Goal: Task Accomplishment & Management: Complete application form

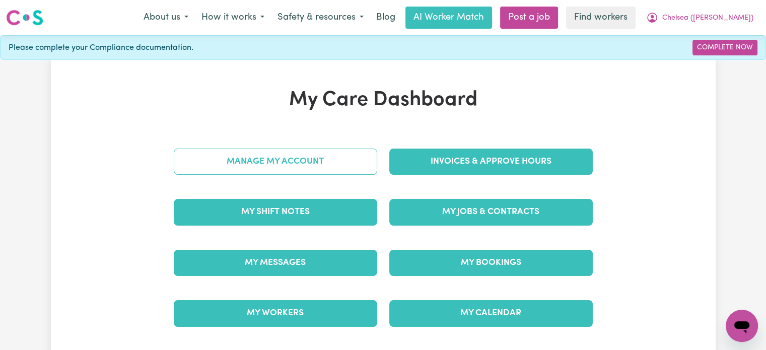
click at [333, 155] on link "Manage My Account" at bounding box center [275, 162] width 203 height 26
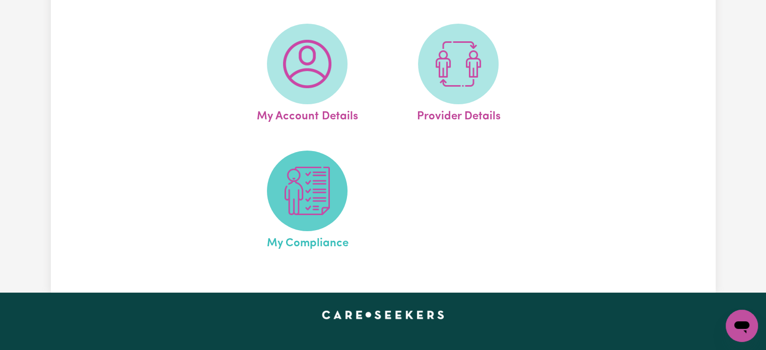
click at [312, 201] on img at bounding box center [307, 191] width 48 height 48
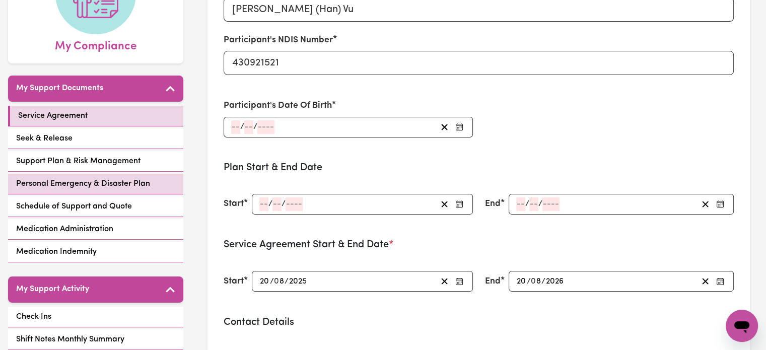
scroll to position [201, 0]
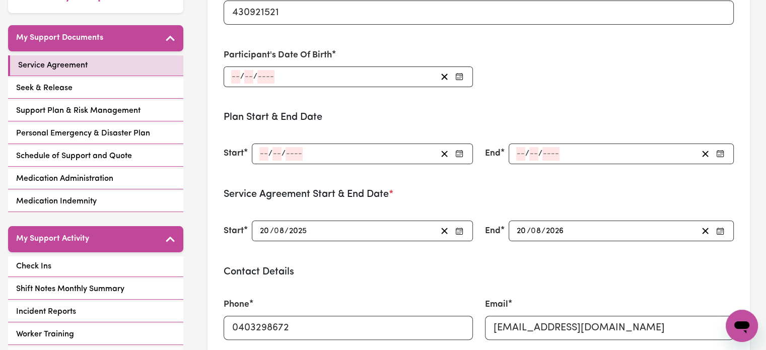
click at [264, 153] on input "number" at bounding box center [263, 154] width 9 height 14
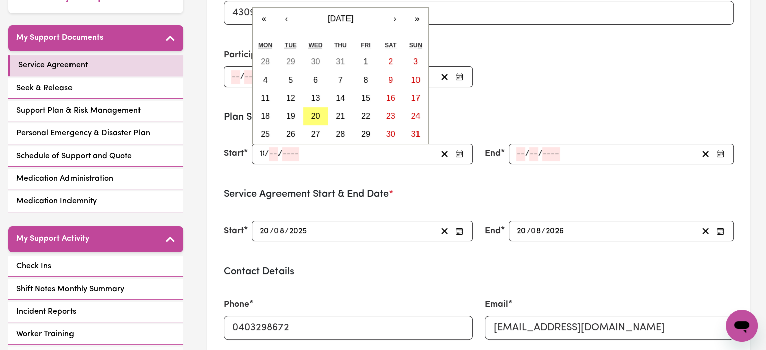
type input "10"
type input "05"
type input "0002-05-10"
type input "5"
type input "2"
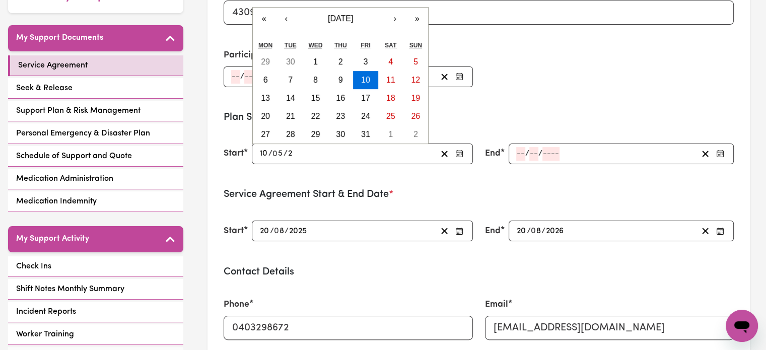
type input "0020-05-10"
type input "20"
type input "0202-05-10"
type input "202"
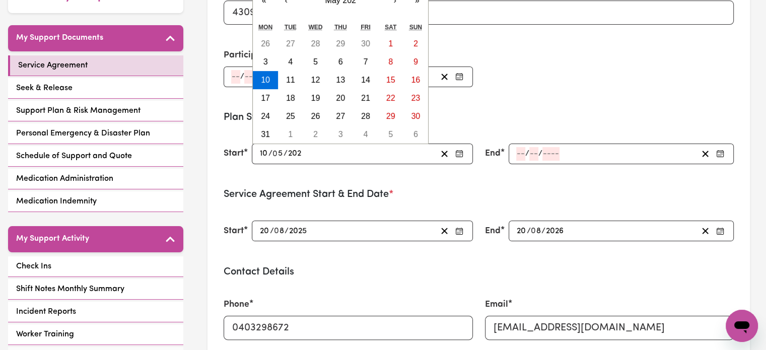
type input "[DATE]"
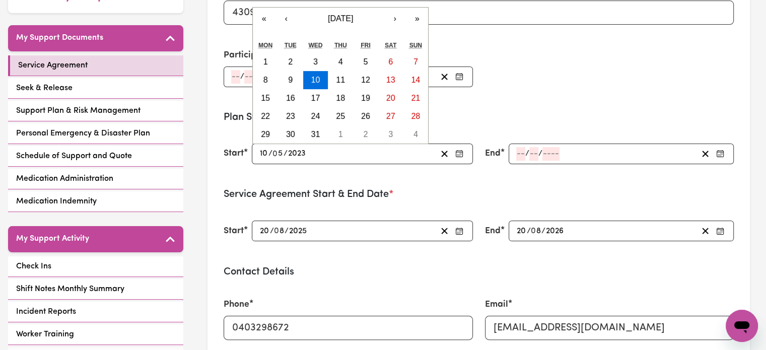
type input "2023"
click at [517, 151] on input "number" at bounding box center [520, 154] width 9 height 14
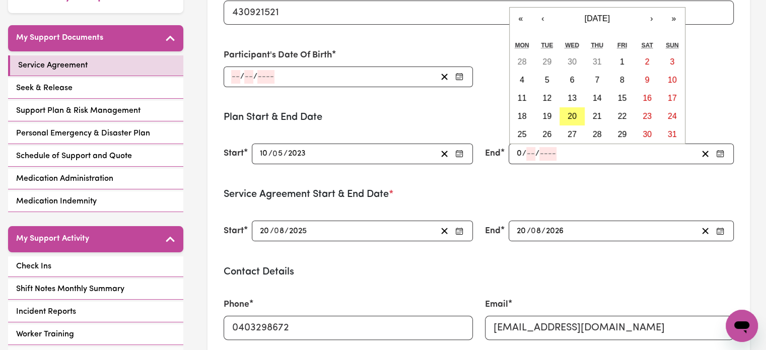
type input "07"
type input "11"
type input "202"
type input "[DATE]"
type input "7"
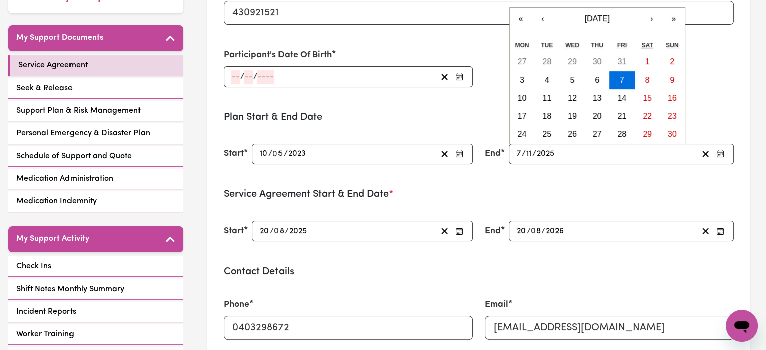
type input "2025"
click at [413, 110] on form "Participant's Name [PERSON_NAME] (Han) Vu Participant's NDIS Number 430921521 P…" at bounding box center [479, 255] width 510 height 676
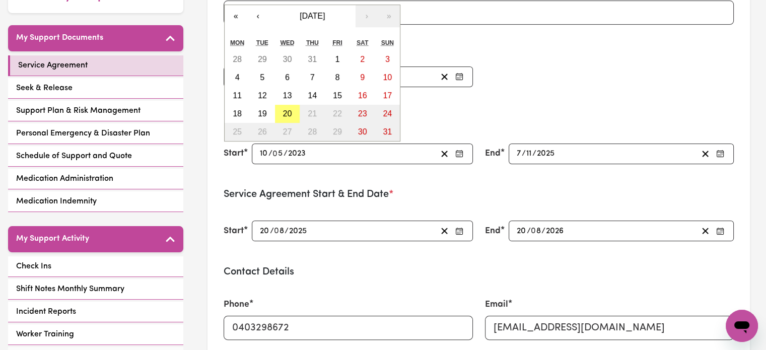
click at [238, 74] on div "/ / « ‹ [DATE] › » Mon Tue Wed Thu Fri Sat Sun 28 29 30 31 1 2 3 4 5 6 7 8 9 10…" at bounding box center [348, 76] width 249 height 21
click at [612, 64] on div "Participant's Name [PERSON_NAME] ([PERSON_NAME]) Vu Participant's NDIS Number 4…" at bounding box center [479, 7] width 522 height 181
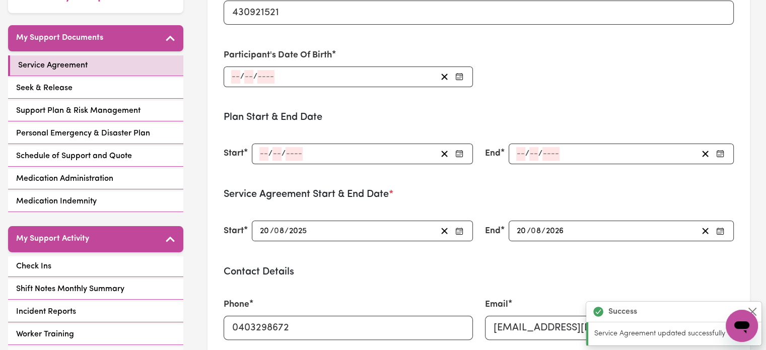
type input "[DATE]"
type input "10"
type input "5"
type input "2023"
type input "[DATE]"
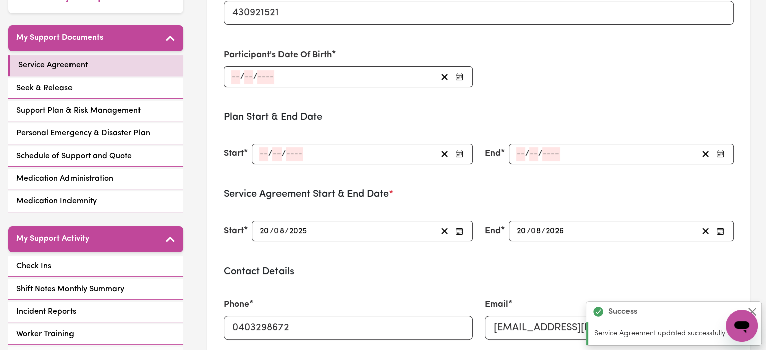
type input "7"
type input "11"
type input "2025"
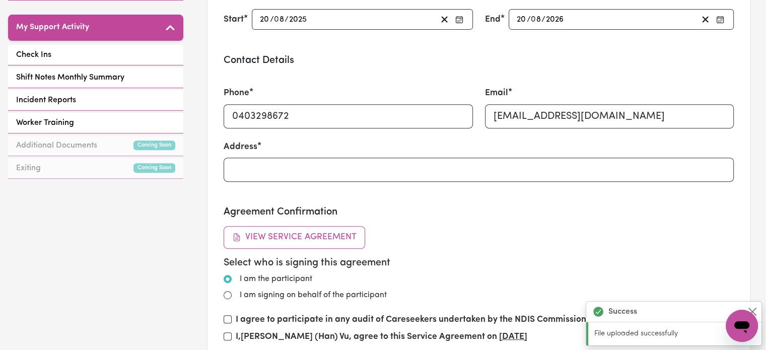
scroll to position [302, 0]
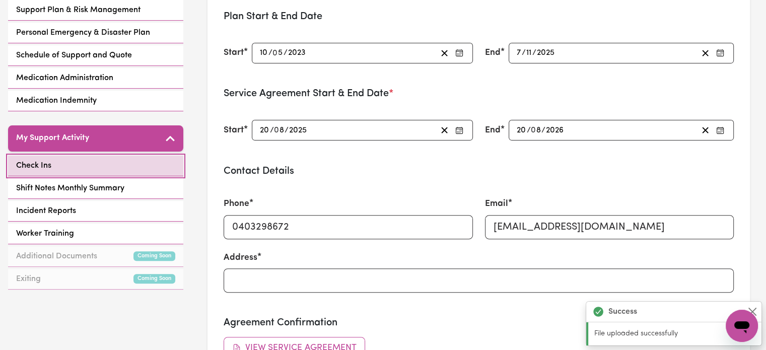
click at [103, 165] on link "Check Ins" at bounding box center [95, 166] width 175 height 21
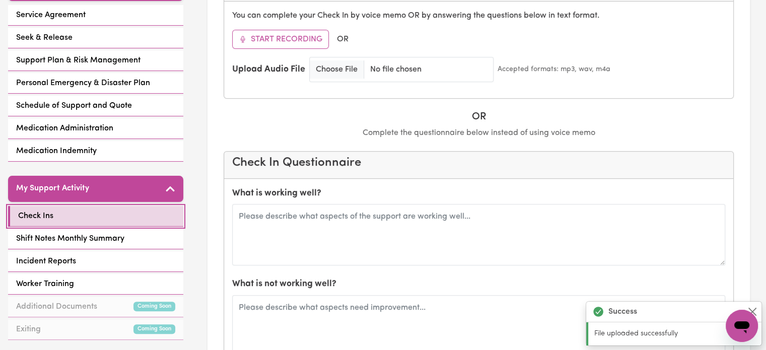
scroll to position [352, 0]
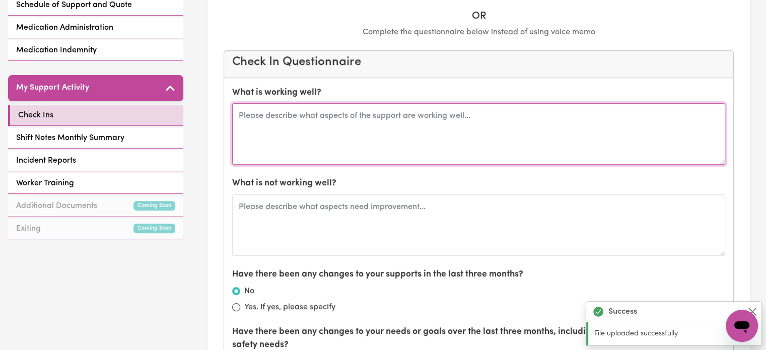
click at [322, 114] on textarea at bounding box center [478, 133] width 493 height 61
type textarea "W"
type textarea "O"
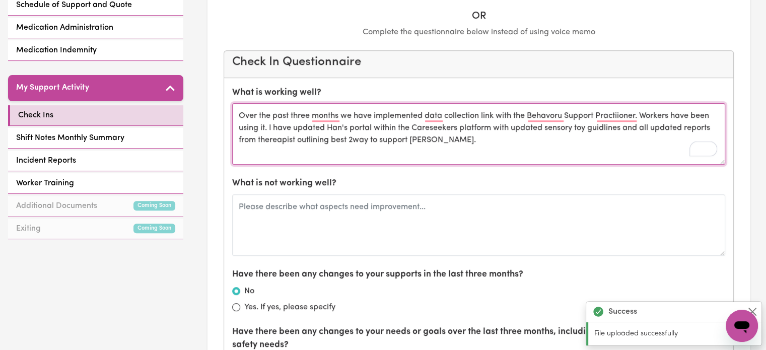
click at [354, 111] on textarea "Over the past three months we have implemented data collection link with the Be…" at bounding box center [478, 133] width 493 height 61
type textarea "Over the past three months, we have implemented a data collection link with the…"
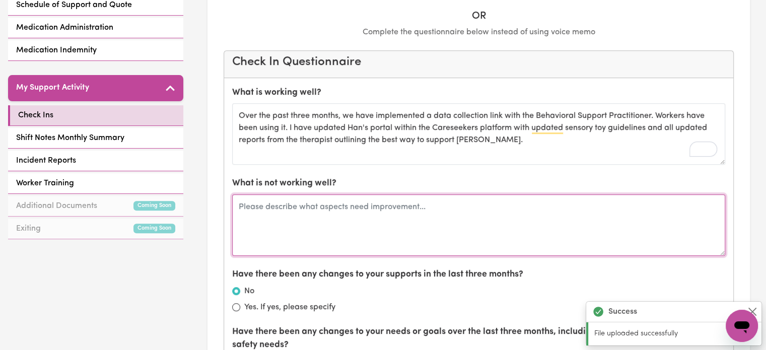
click at [289, 203] on textarea at bounding box center [478, 224] width 493 height 61
type textarea "We are in the process of figuring out the best way"
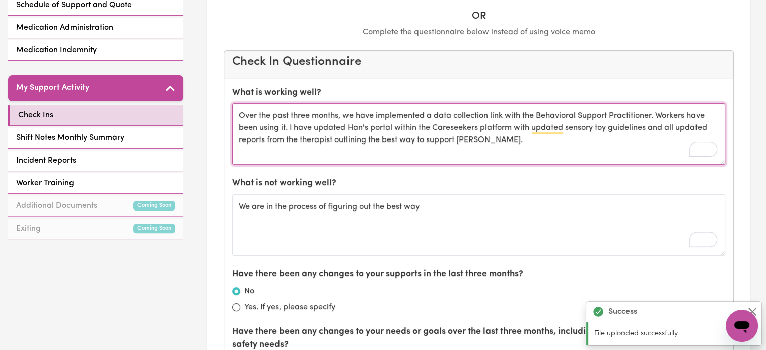
click at [531, 110] on textarea "Over the past three months, we have implemented a data collection link with the…" at bounding box center [478, 133] width 493 height 61
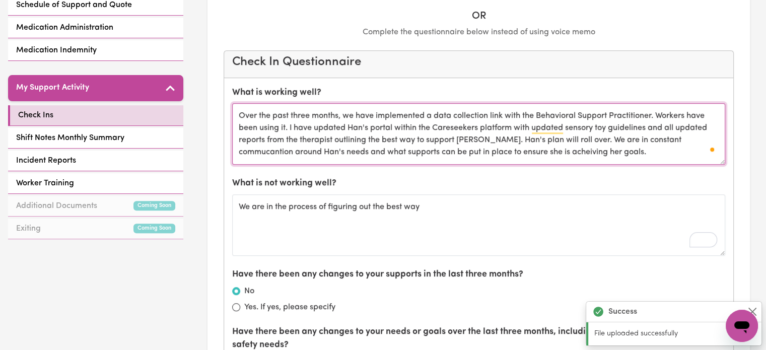
drag, startPoint x: 694, startPoint y: 108, endPoint x: 664, endPoint y: 110, distance: 30.3
click at [664, 110] on textarea "Over the past three months, we have implemented a data collection link with the…" at bounding box center [478, 133] width 493 height 61
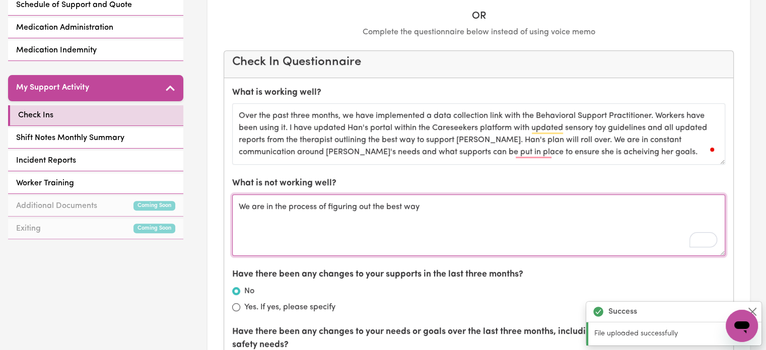
click at [453, 194] on textarea "We are in the process of figuring out the best way" at bounding box center [478, 224] width 493 height 61
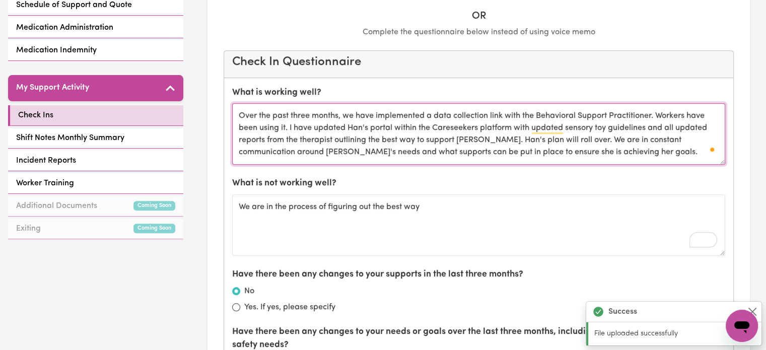
type textarea "Over the past three months, we have implemented a data collection link with the…"
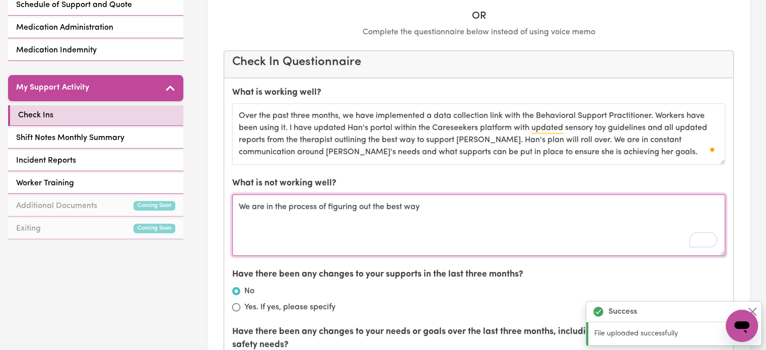
click at [471, 194] on textarea "We are in the process of figuring out the best way" at bounding box center [478, 224] width 493 height 61
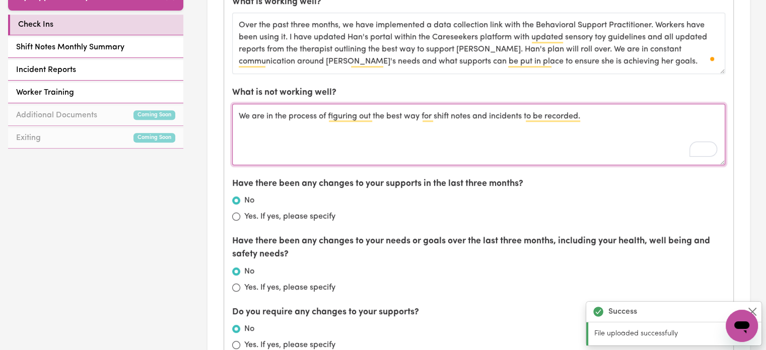
scroll to position [504, 0]
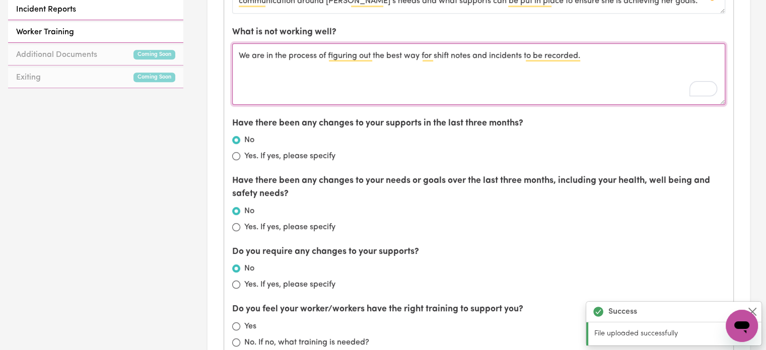
type textarea "We are in the process of figuring out the best way for shift notes and incident…"
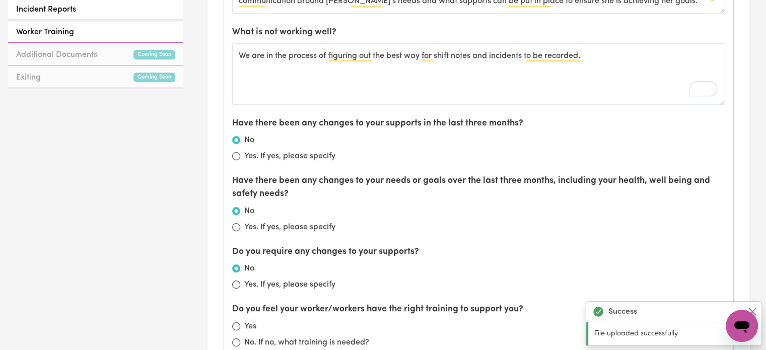
click at [277, 221] on label "Yes. If yes, please specify" at bounding box center [289, 227] width 91 height 12
click at [240, 223] on input "Yes. If yes, please specify" at bounding box center [236, 227] width 8 height 8
radio input "true"
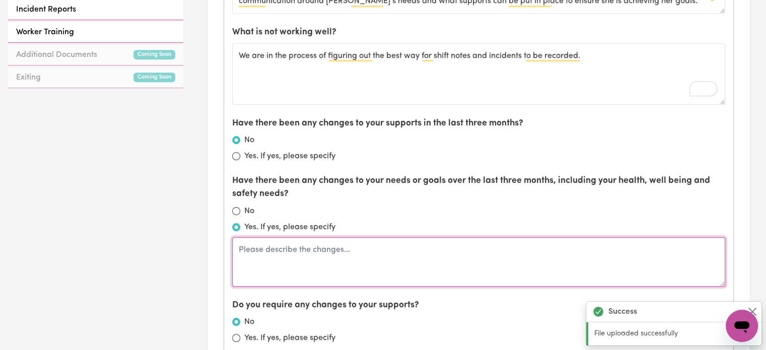
click at [300, 237] on textarea at bounding box center [478, 261] width 493 height 49
type textarea "i"
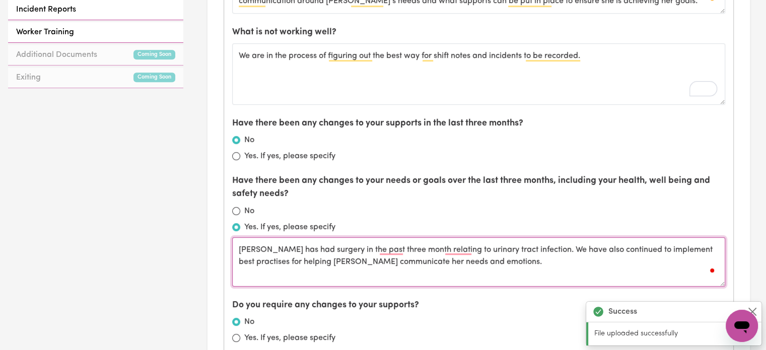
type textarea "[PERSON_NAME] has had surgery in the past three month relating to urinary tract…"
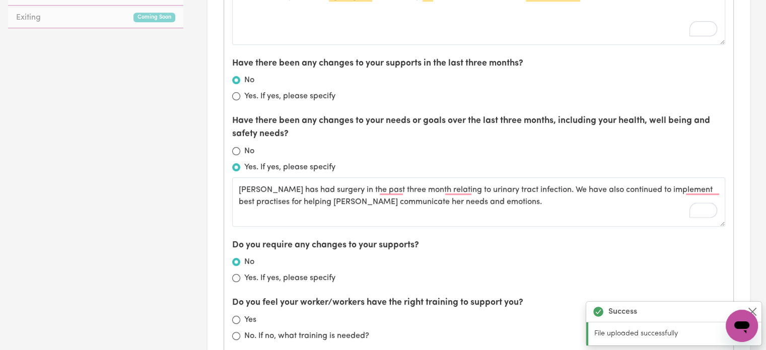
scroll to position [604, 0]
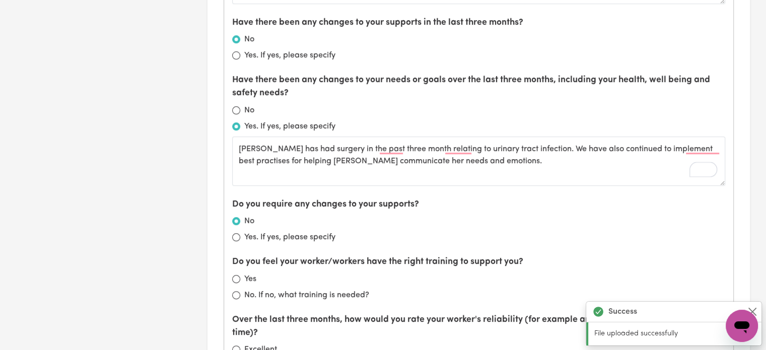
click at [254, 273] on label "Yes" at bounding box center [250, 279] width 12 height 12
click at [240, 275] on input "Yes" at bounding box center [236, 279] width 8 height 8
radio input "true"
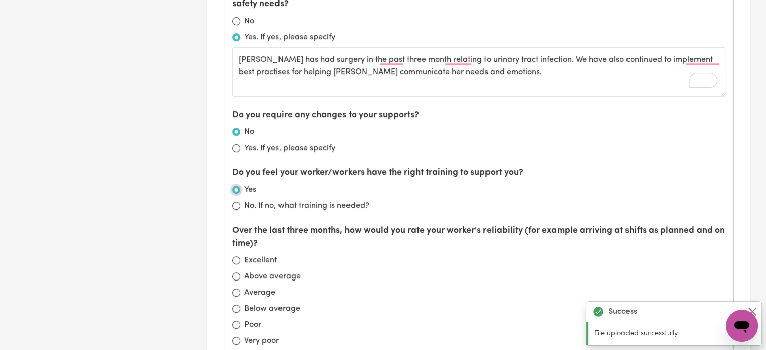
scroll to position [705, 0]
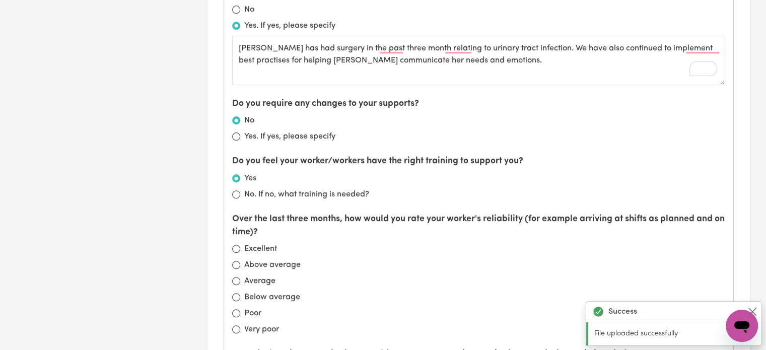
drag, startPoint x: 266, startPoint y: 253, endPoint x: 273, endPoint y: 251, distance: 7.8
click at [266, 275] on label "Average" at bounding box center [259, 281] width 31 height 12
click at [240, 277] on input "Average" at bounding box center [236, 281] width 8 height 8
radio input "true"
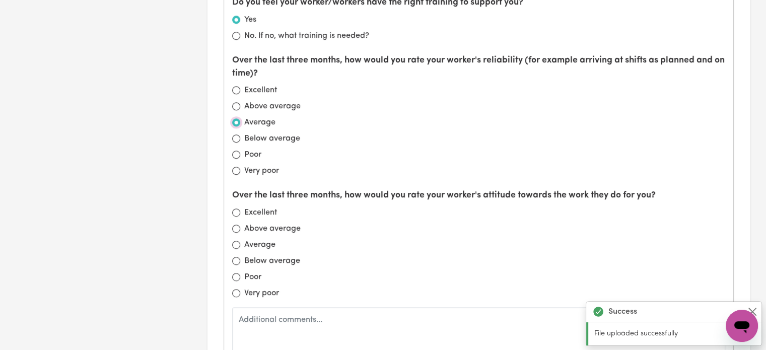
scroll to position [957, 0]
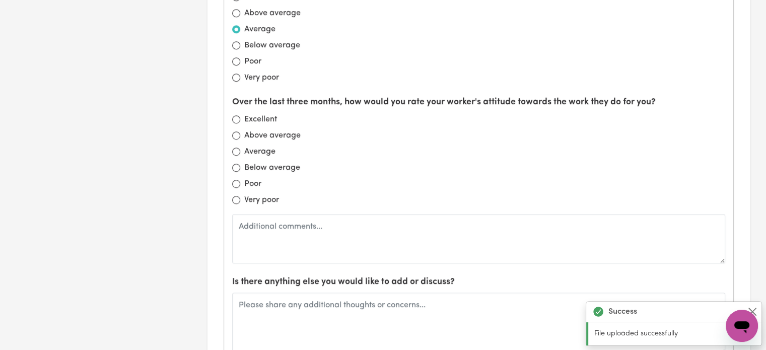
click at [261, 146] on label "Average" at bounding box center [259, 152] width 31 height 12
click at [240, 148] on input "Average" at bounding box center [236, 152] width 8 height 8
radio input "true"
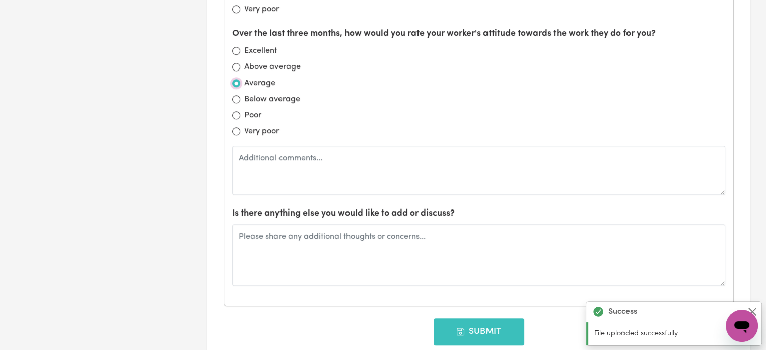
scroll to position [1108, 0]
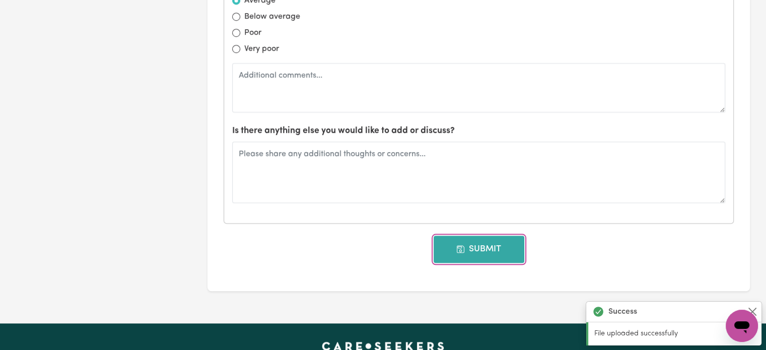
click at [496, 236] on button "Submit" at bounding box center [479, 249] width 91 height 27
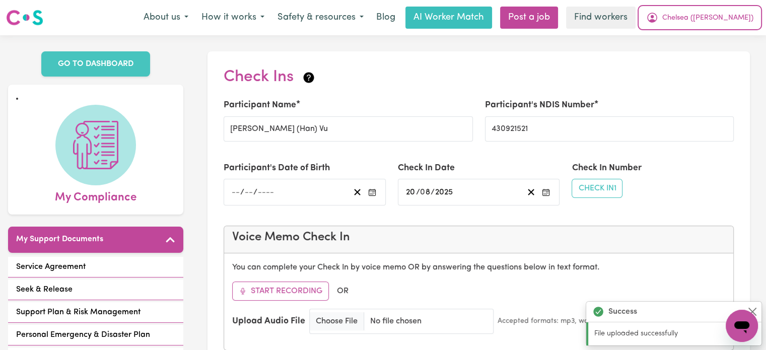
click at [719, 25] on button "Chelsea ([PERSON_NAME])" at bounding box center [699, 17] width 120 height 21
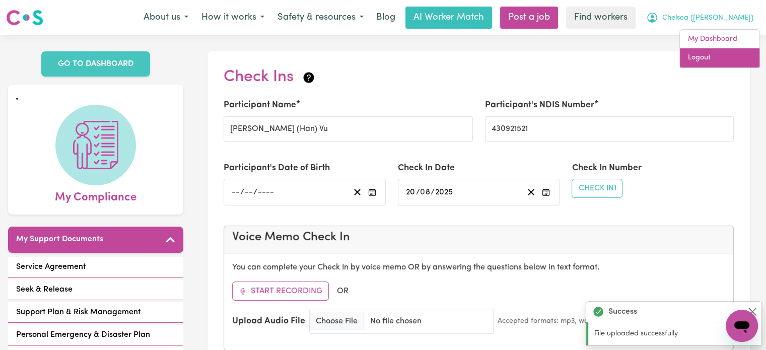
click at [723, 58] on link "Logout" at bounding box center [720, 57] width 80 height 19
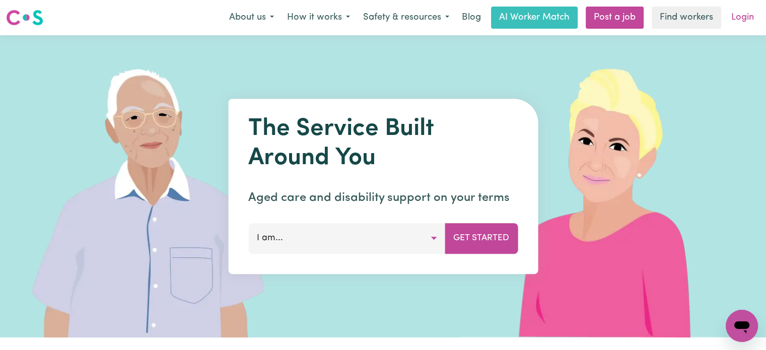
click at [739, 20] on link "Login" at bounding box center [742, 18] width 35 height 22
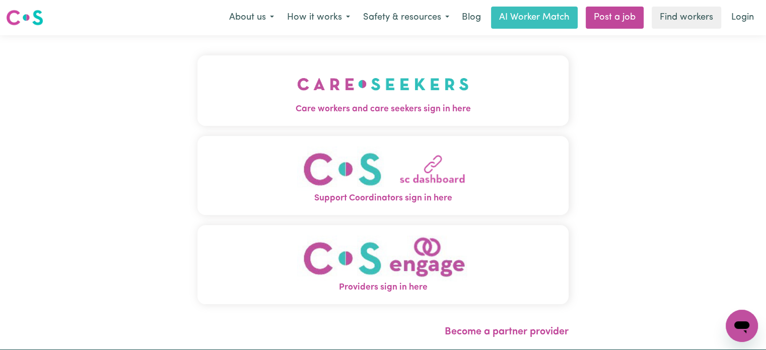
click at [326, 78] on img "Care workers and care seekers sign in here" at bounding box center [383, 83] width 172 height 37
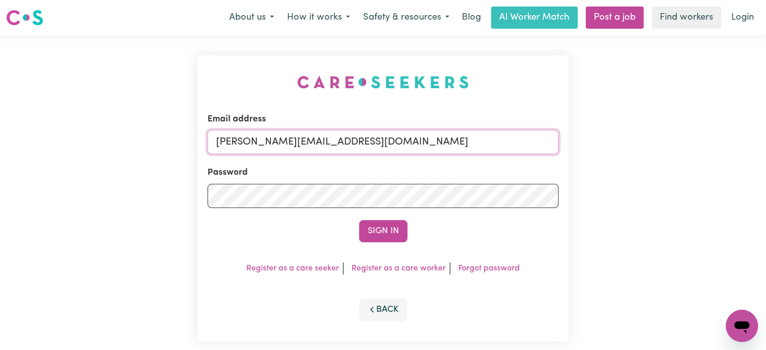
click at [397, 141] on input "lindsay@careseekers.com.au" at bounding box center [382, 142] width 351 height 24
drag, startPoint x: 412, startPoint y: 143, endPoint x: 415, endPoint y: 154, distance: 10.4
click at [412, 143] on input "lindsay+engage@careseekers.com.au" at bounding box center [382, 142] width 351 height 24
drag, startPoint x: 460, startPoint y: 143, endPoint x: 270, endPoint y: 138, distance: 190.4
click at [270, 138] on input "superuser~sanjalovrakovicJC@careseekers.com.au" at bounding box center [382, 142] width 351 height 24
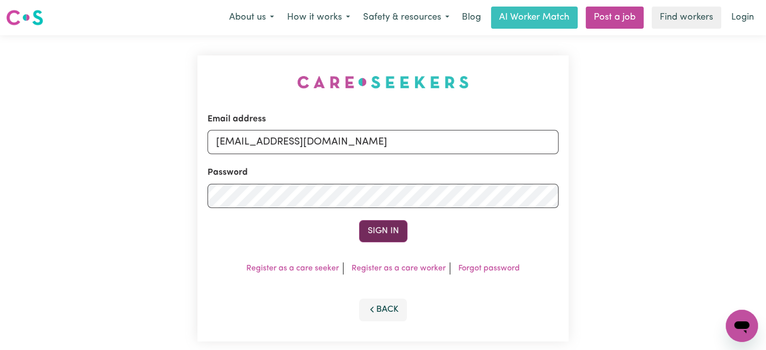
type input "superuser~sanjalovrakovicJC@careseekers.com.au"
click at [389, 228] on button "Sign In" at bounding box center [383, 231] width 48 height 22
